Goal: Transaction & Acquisition: Purchase product/service

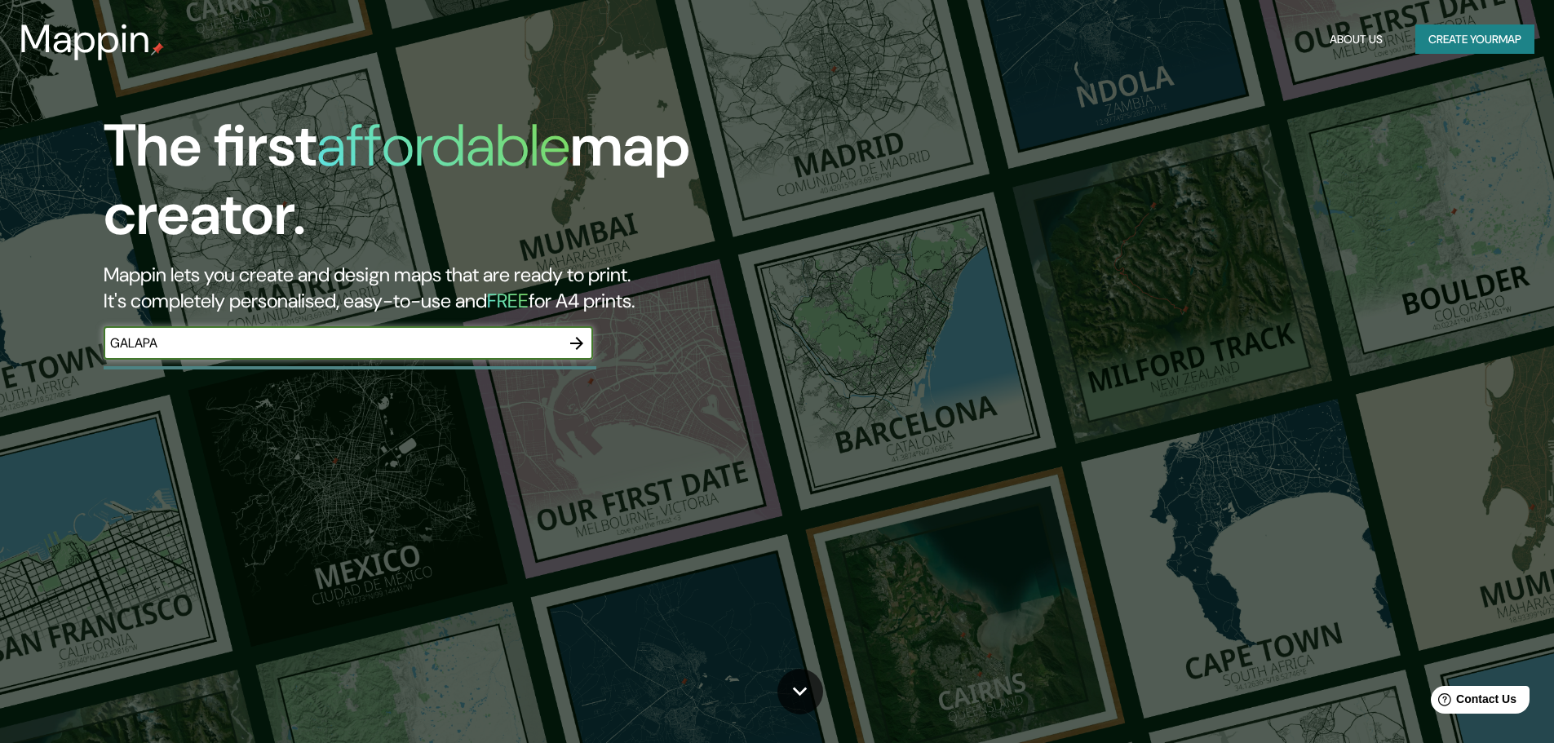
type input "GALAPA"
click at [581, 331] on button "button" at bounding box center [576, 343] width 33 height 33
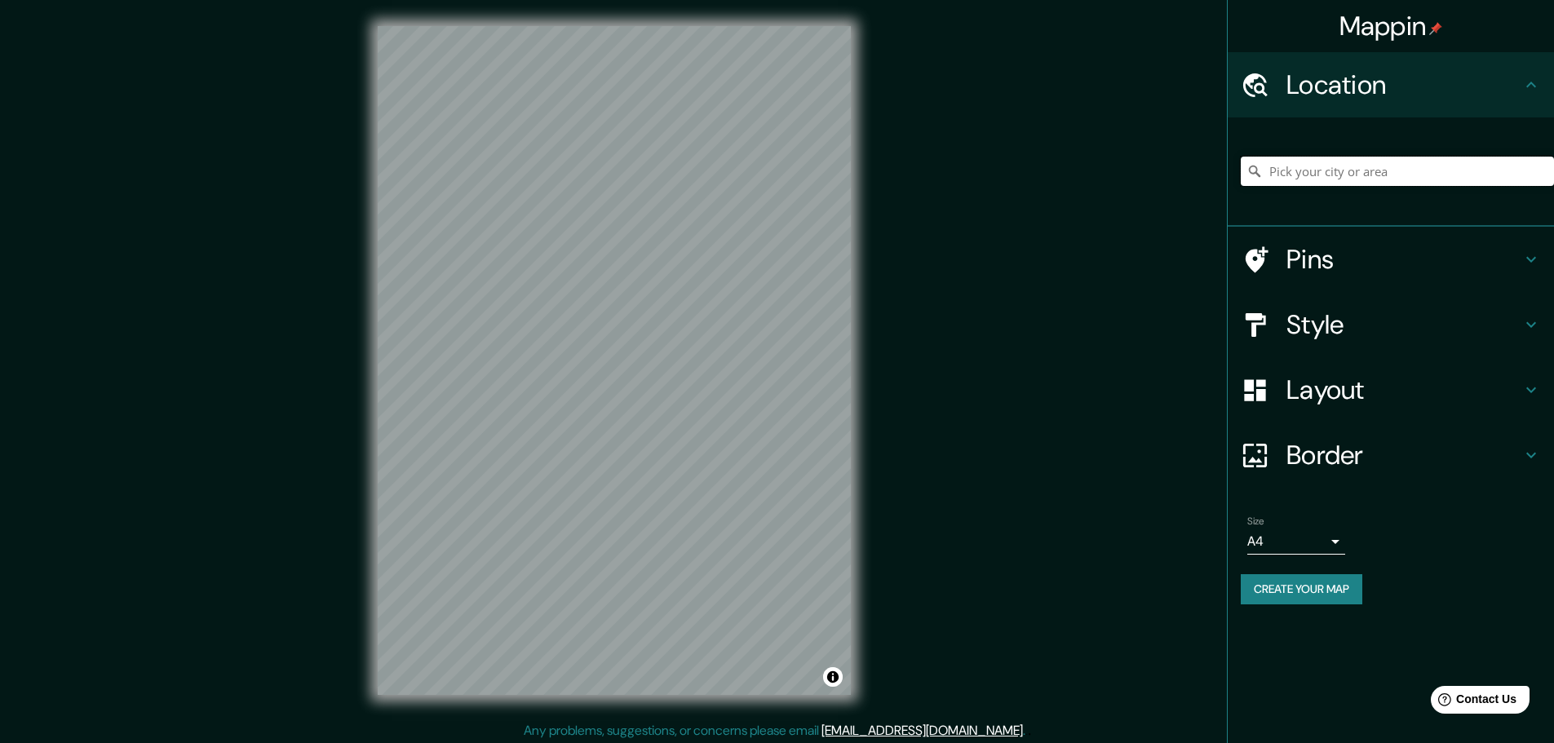
click at [1308, 171] on input "Pick your city or area" at bounding box center [1396, 171] width 313 height 29
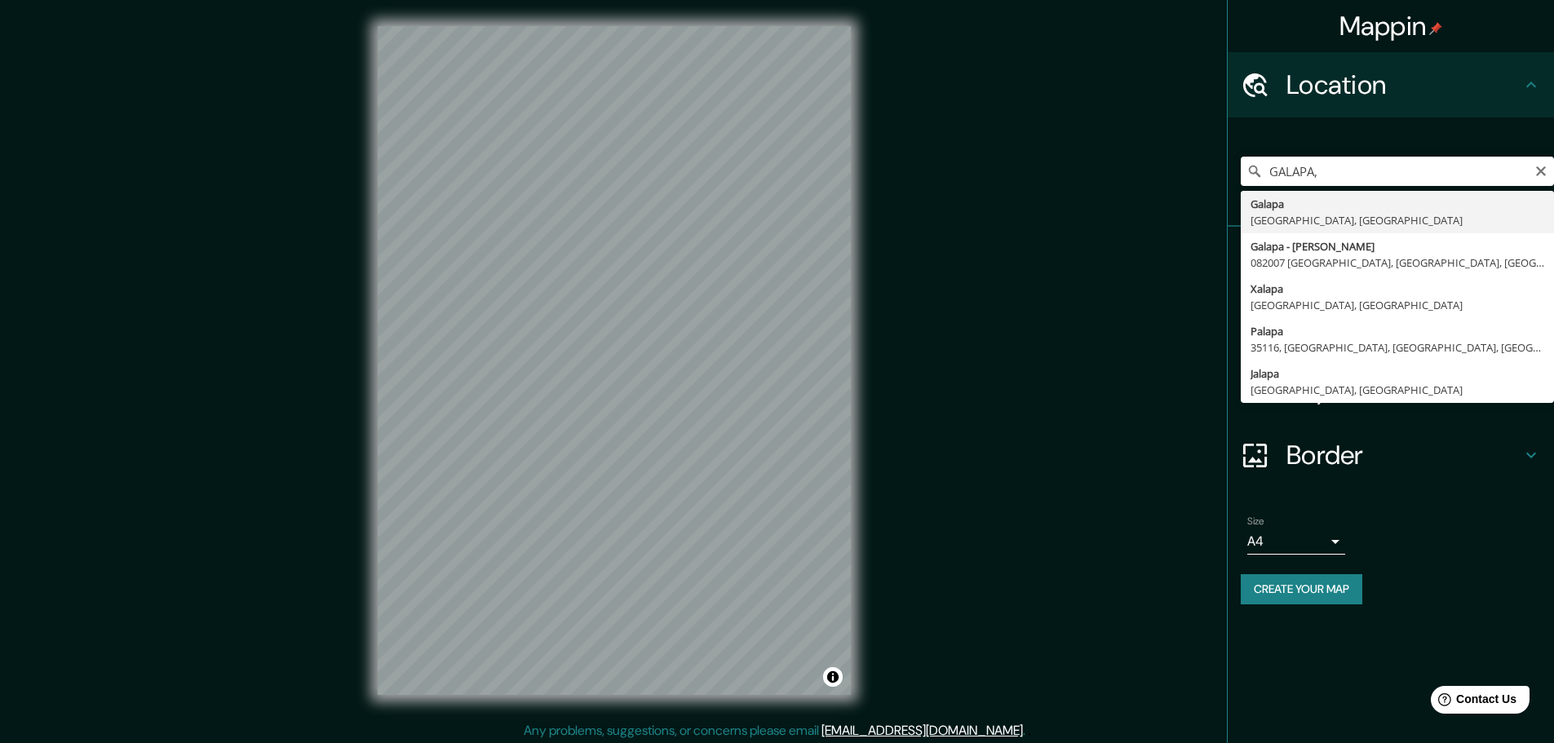
type input "Galapa, [GEOGRAPHIC_DATA], [GEOGRAPHIC_DATA]"
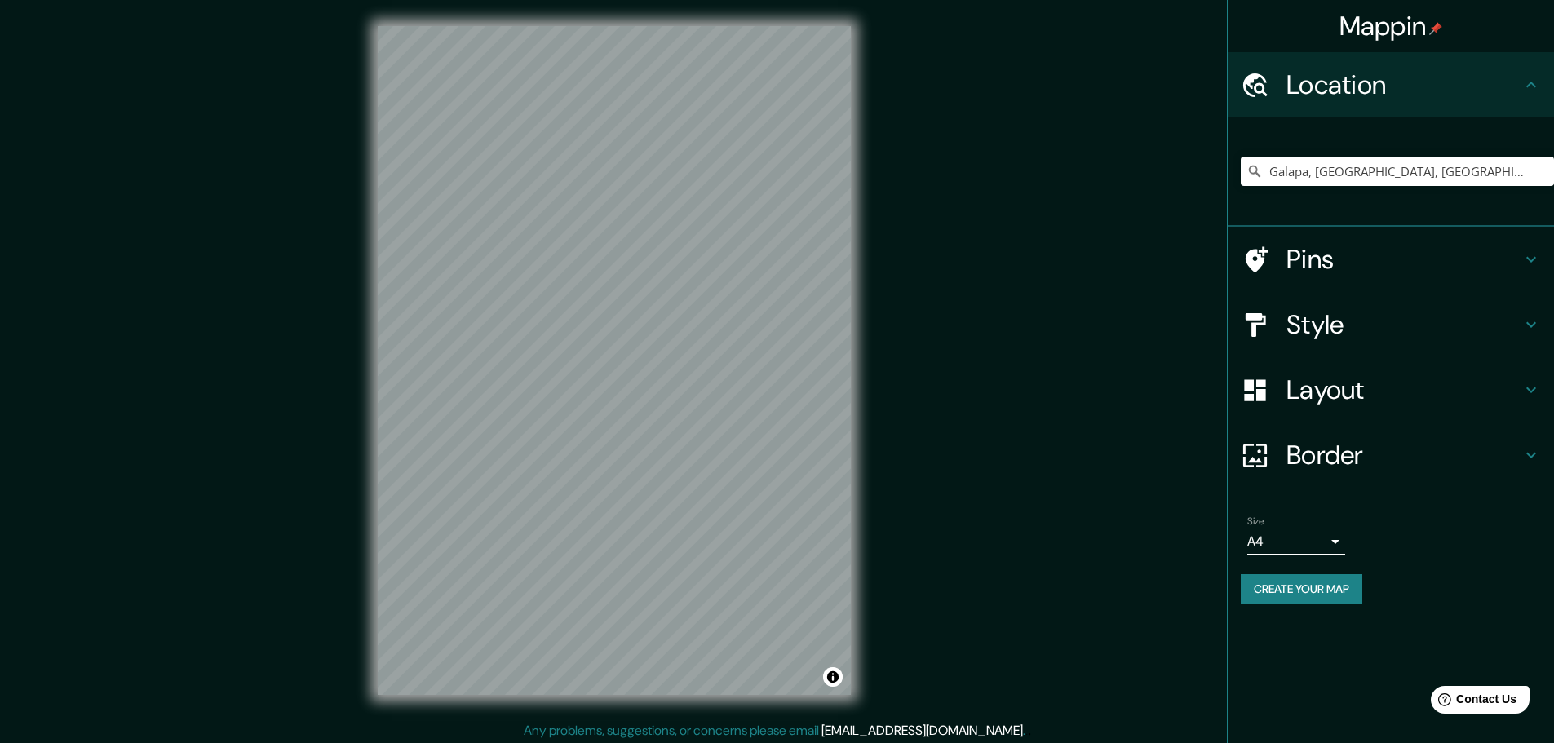
click at [1327, 259] on h4 "Pins" at bounding box center [1403, 259] width 235 height 33
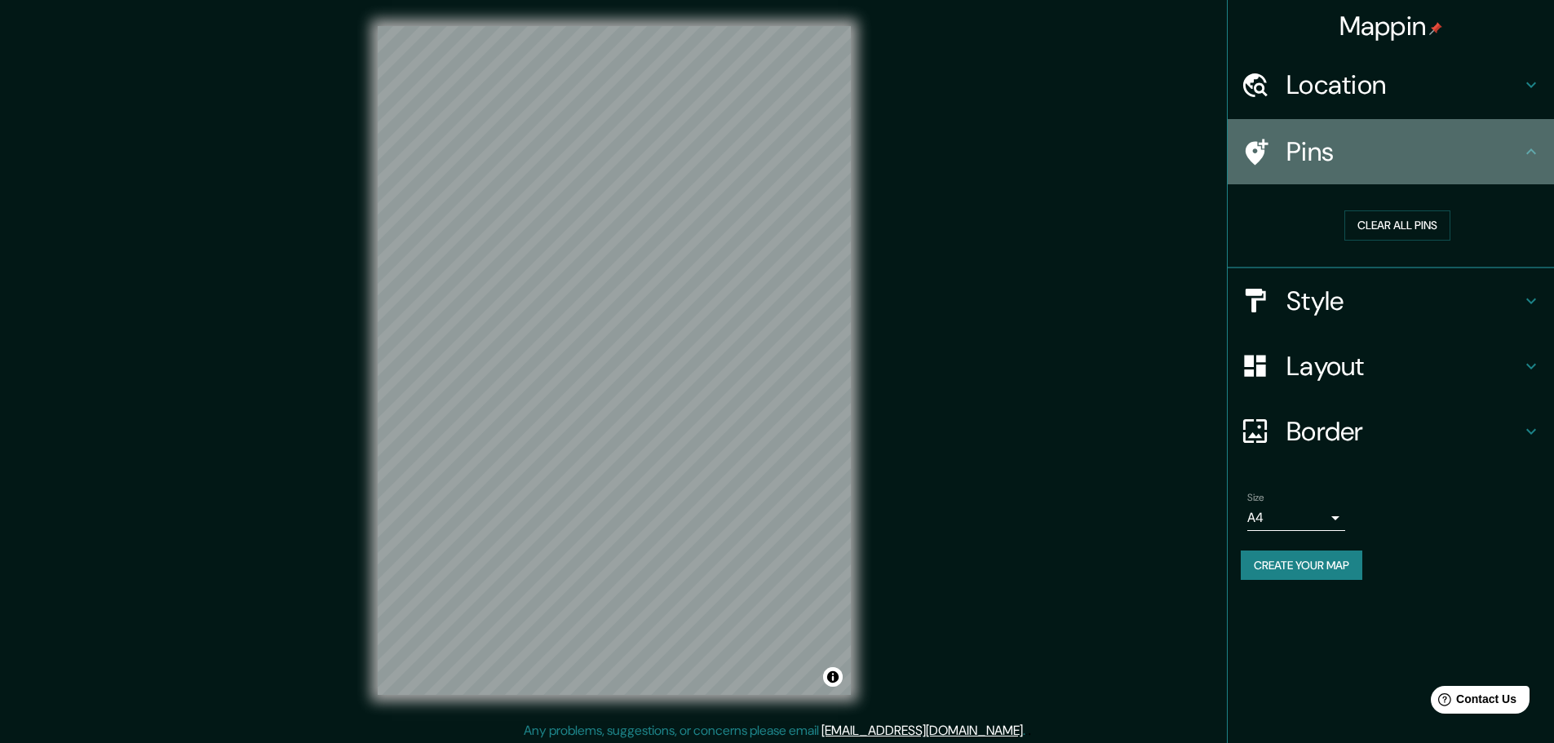
click at [1386, 130] on div "Pins" at bounding box center [1390, 151] width 326 height 65
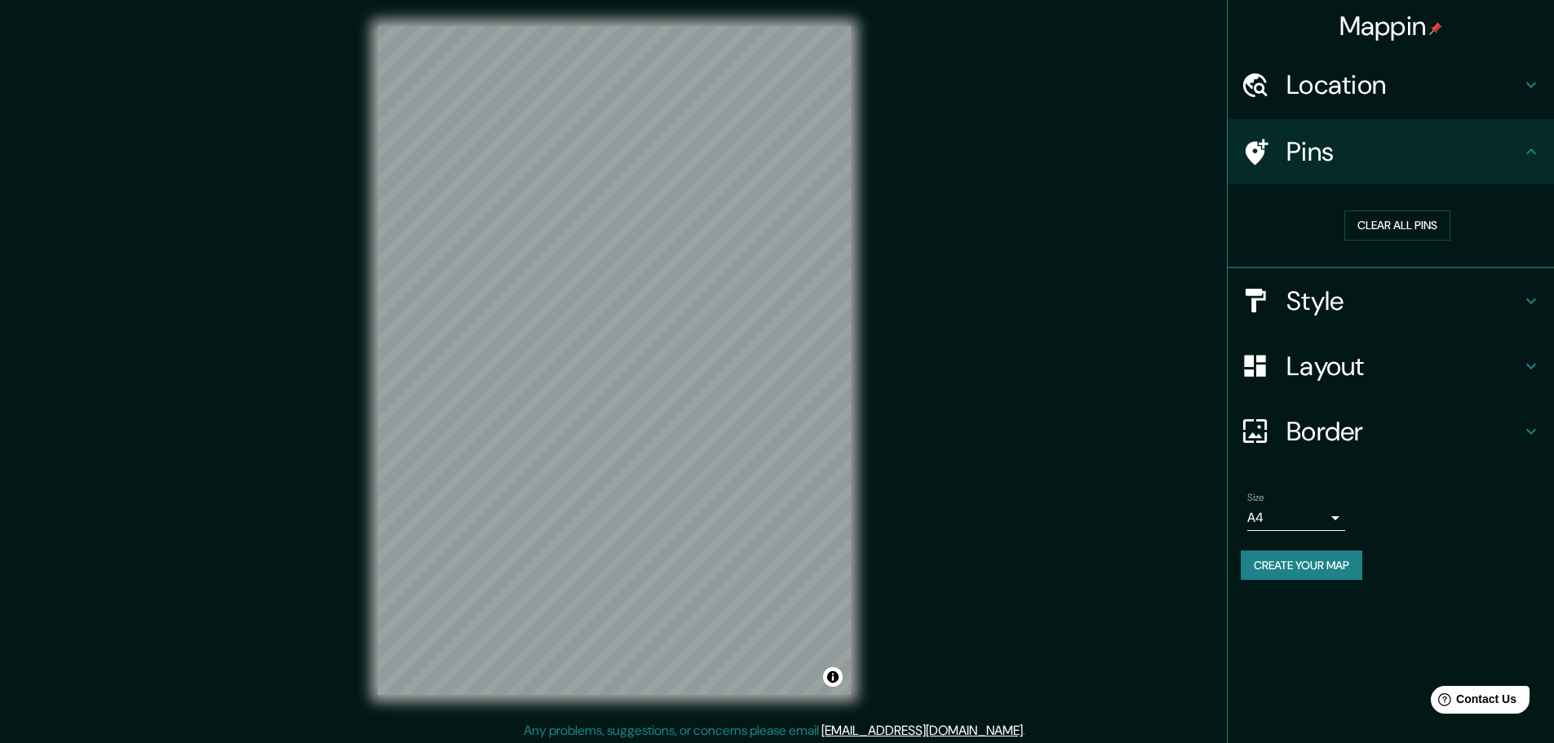
click at [1459, 159] on h4 "Pins" at bounding box center [1403, 151] width 235 height 33
click at [1356, 318] on div "Style" at bounding box center [1390, 300] width 326 height 65
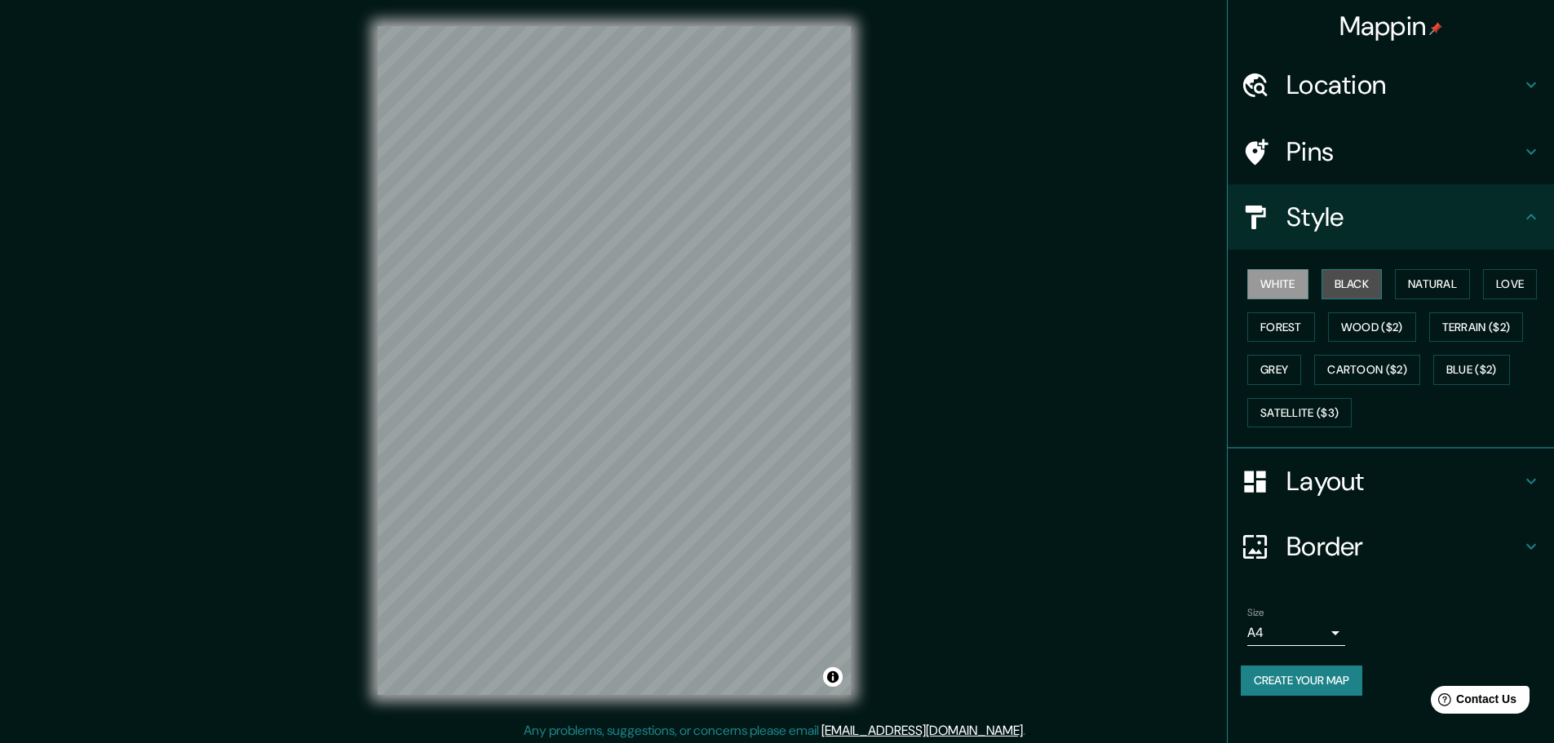
click at [1354, 288] on button "Black" at bounding box center [1351, 284] width 61 height 30
click at [1420, 284] on button "Natural" at bounding box center [1432, 284] width 75 height 30
click at [1513, 280] on button "Love" at bounding box center [1510, 284] width 54 height 30
click at [1281, 326] on button "Forest" at bounding box center [1281, 327] width 68 height 30
click at [1360, 325] on button "Wood ($2)" at bounding box center [1372, 327] width 88 height 30
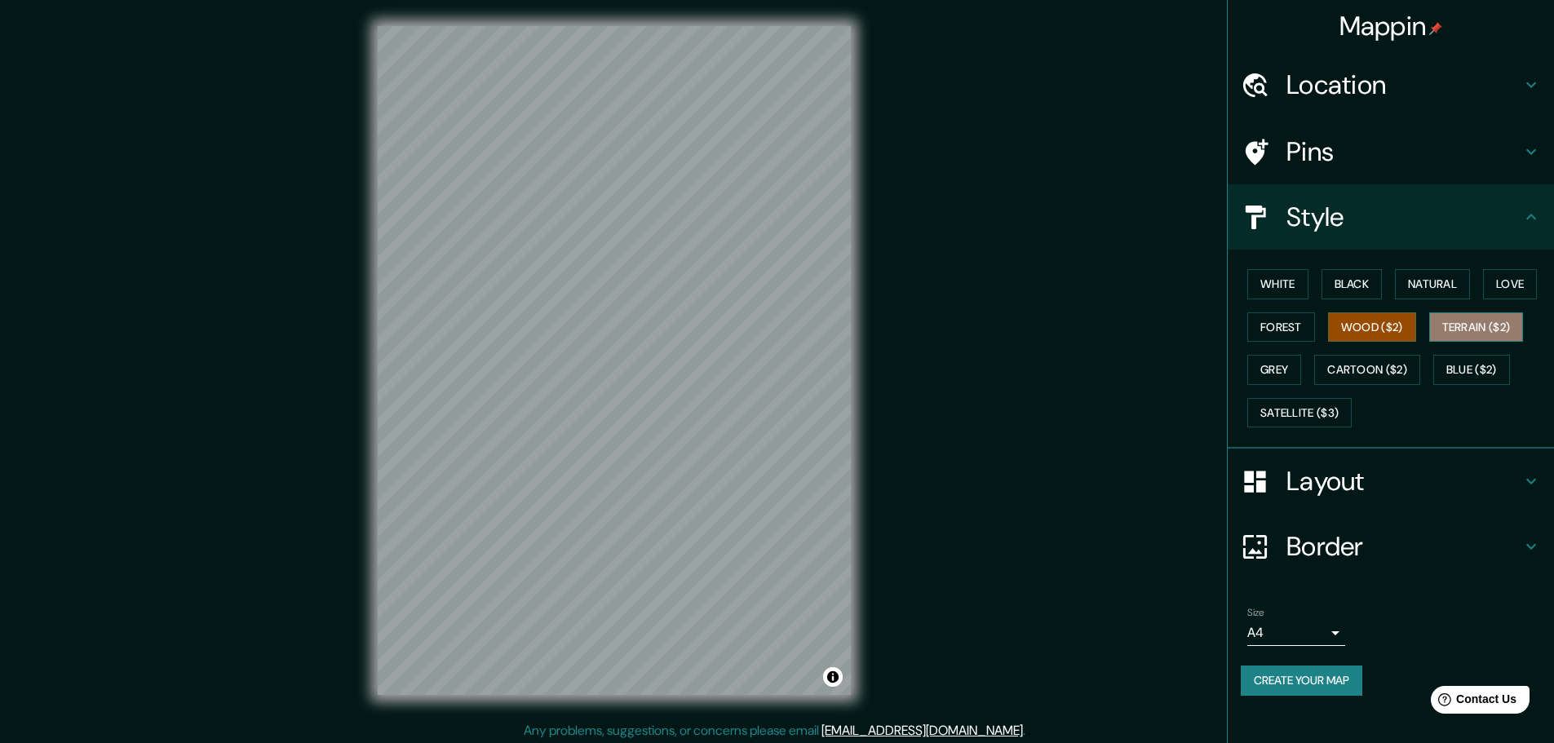
click at [1466, 327] on button "Terrain ($2)" at bounding box center [1476, 327] width 95 height 30
click at [1261, 380] on button "Grey" at bounding box center [1274, 370] width 54 height 30
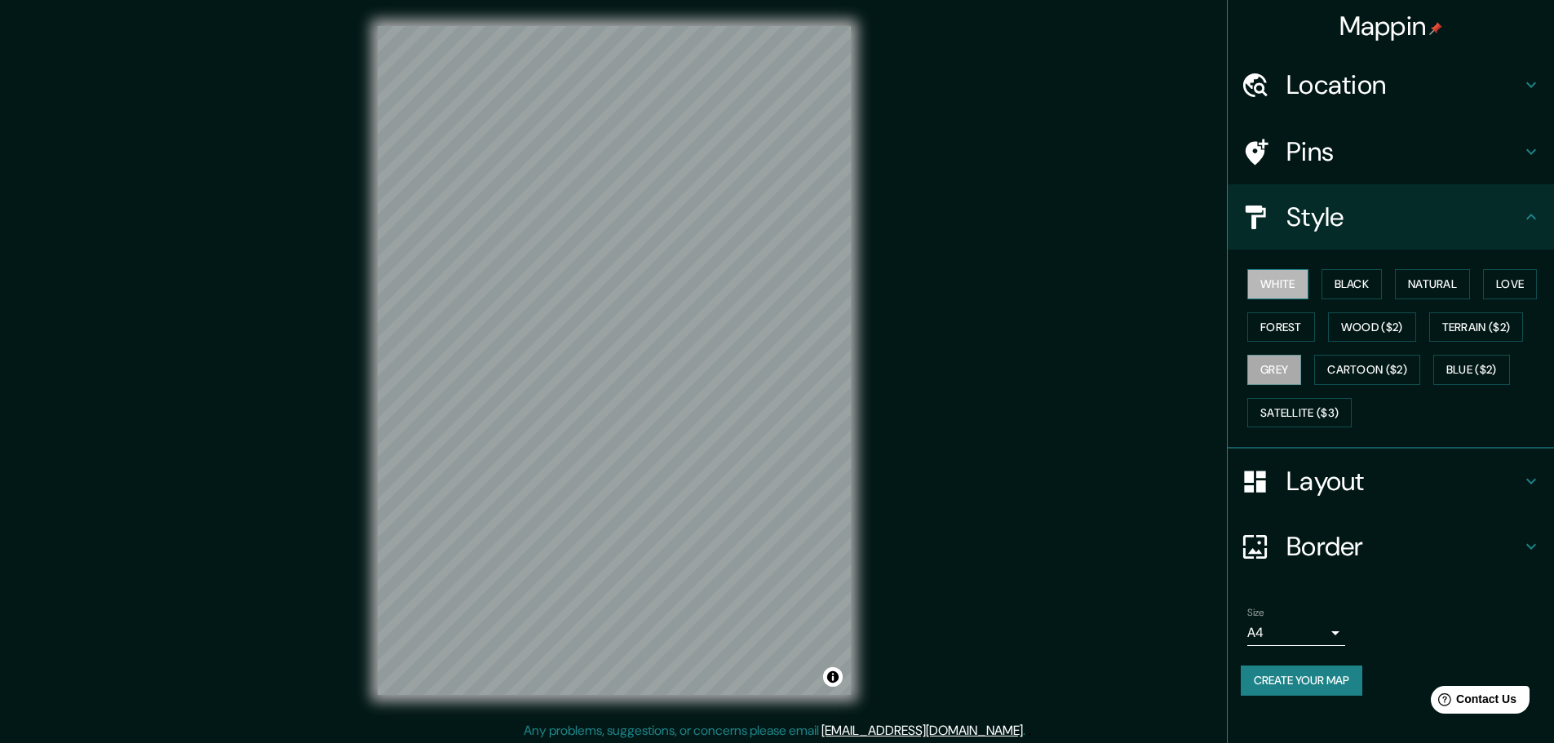
click at [1294, 273] on button "White" at bounding box center [1277, 284] width 61 height 30
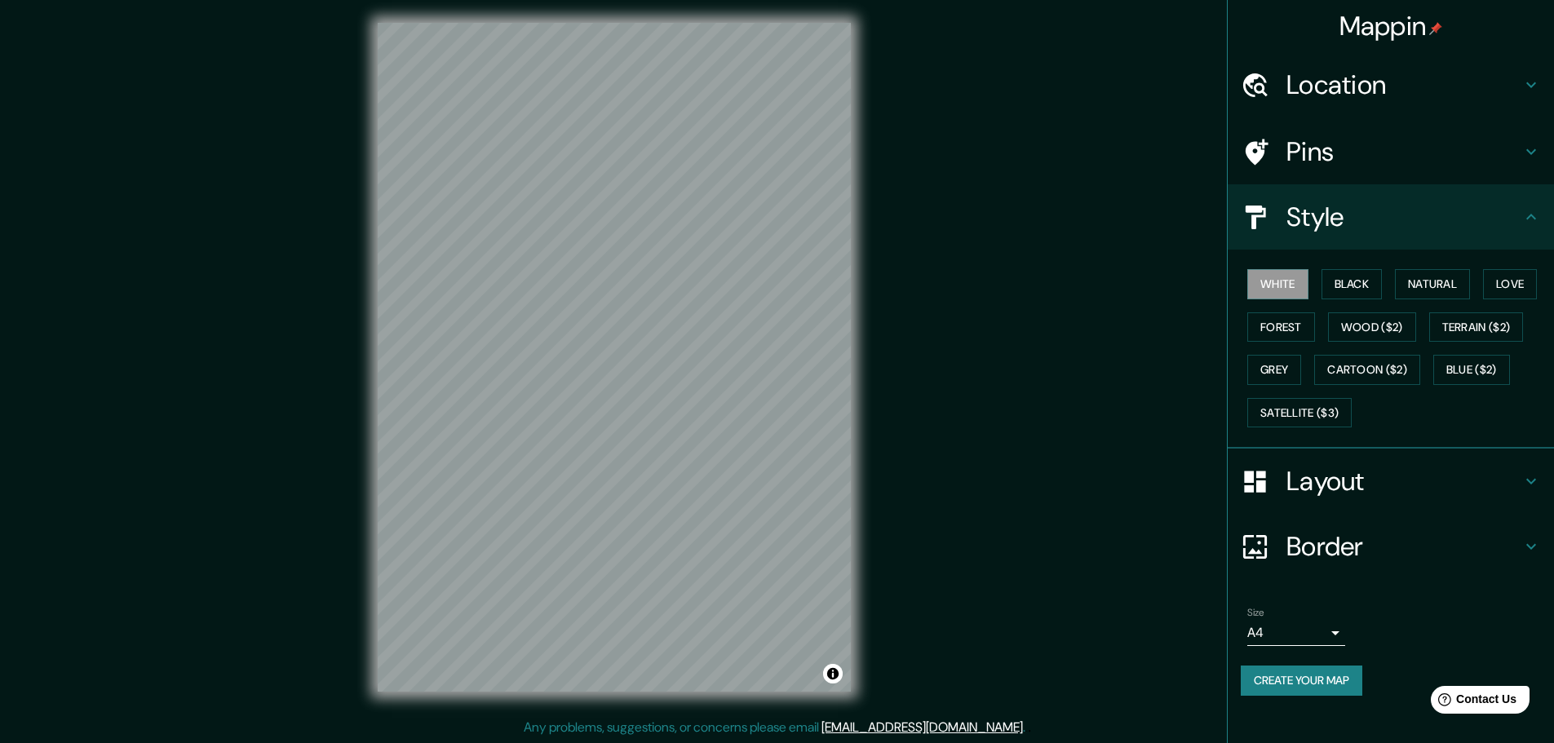
scroll to position [4, 0]
click at [1298, 670] on button "Create your map" at bounding box center [1301, 680] width 122 height 30
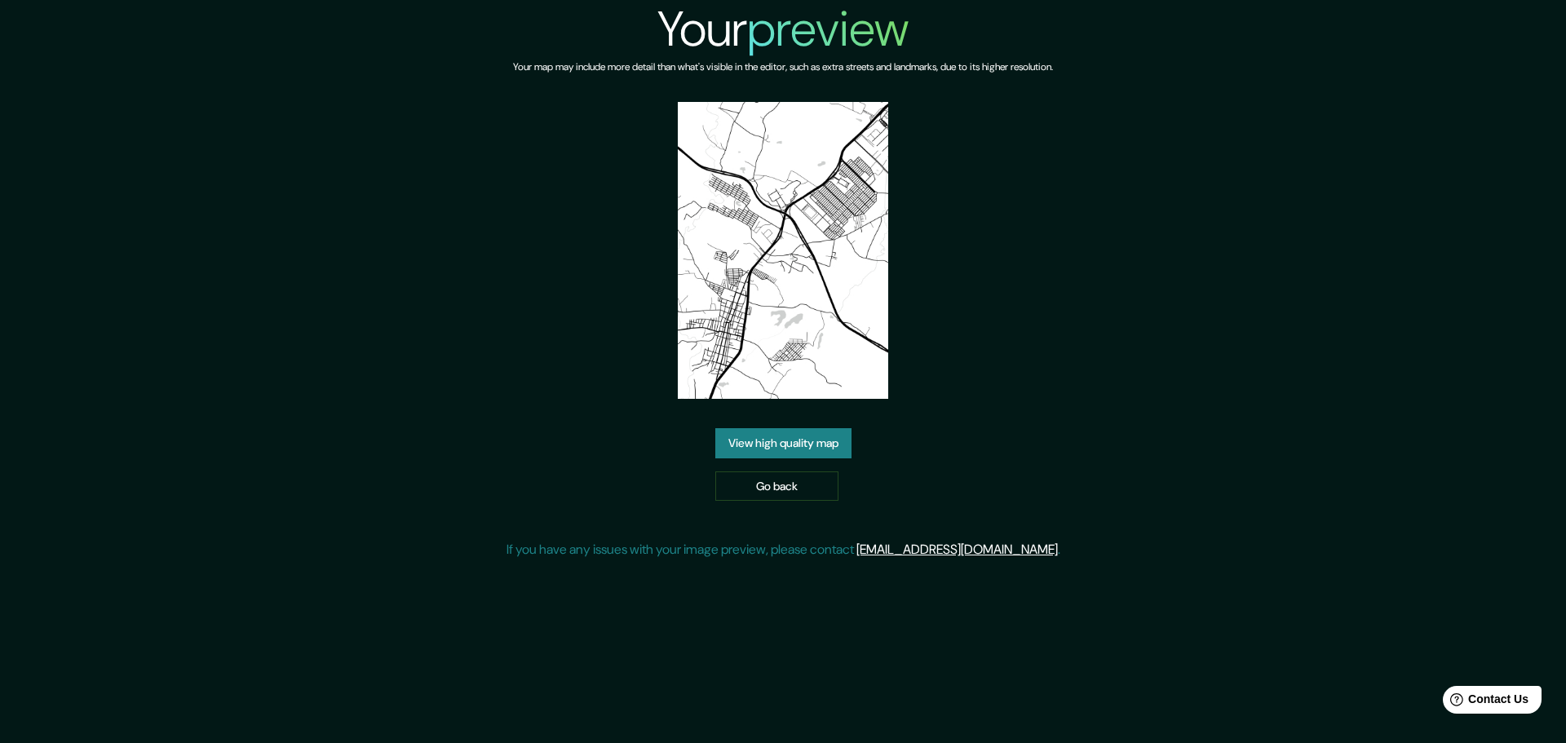
click at [791, 439] on link "View high quality map" at bounding box center [783, 443] width 136 height 30
